Goal: Find specific page/section: Find specific page/section

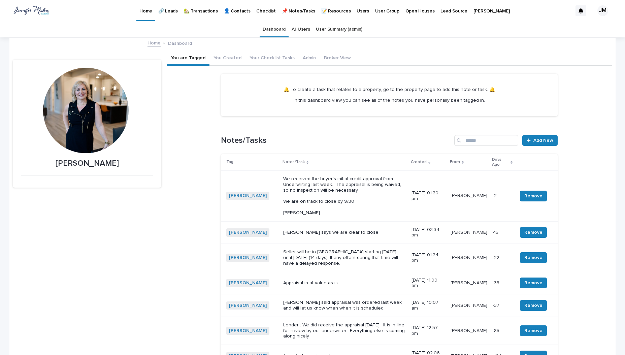
click at [204, 10] on p "🏡 Transactions" at bounding box center [201, 7] width 34 height 14
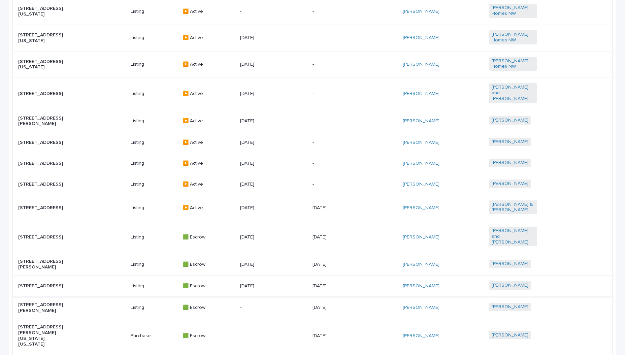
scroll to position [236, 0]
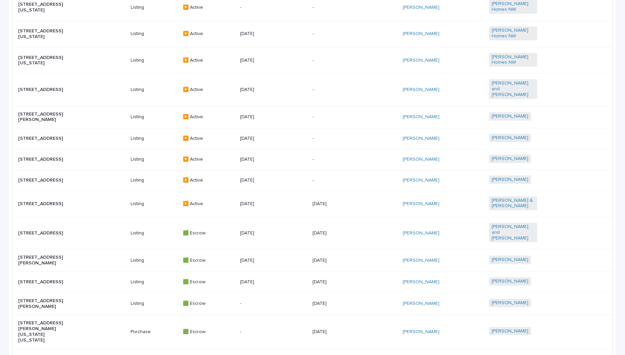
click at [38, 335] on p "[STREET_ADDRESS][PERSON_NAME][US_STATE][US_STATE]" at bounding box center [42, 331] width 48 height 23
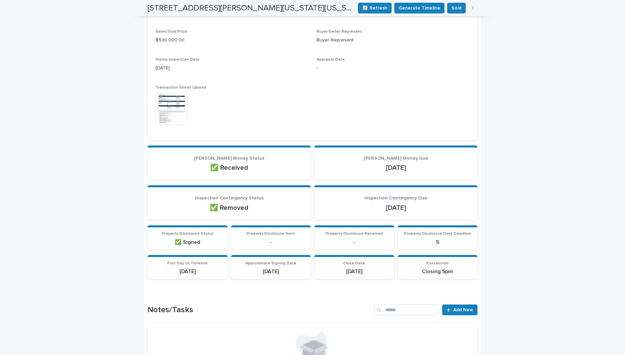
scroll to position [118, 0]
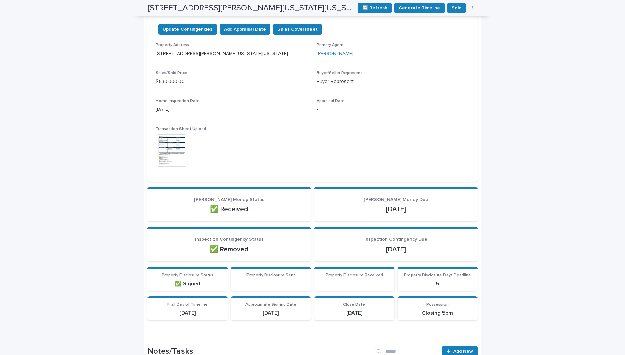
click at [165, 150] on img at bounding box center [171, 150] width 32 height 32
